Goal: Task Accomplishment & Management: Complete application form

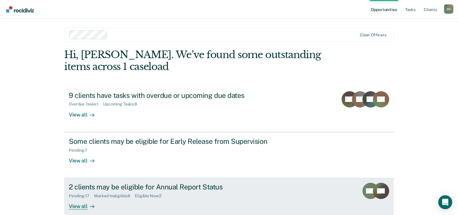
click at [184, 187] on div "2 clients may be eligible for Annual Report Status" at bounding box center [171, 187] width 204 height 8
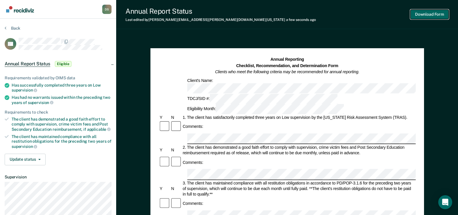
click at [430, 17] on button "Download Form" at bounding box center [429, 15] width 38 height 10
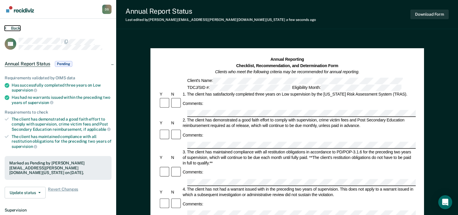
click at [16, 29] on button "Back" at bounding box center [13, 28] width 16 height 5
